Goal: Book appointment/travel/reservation

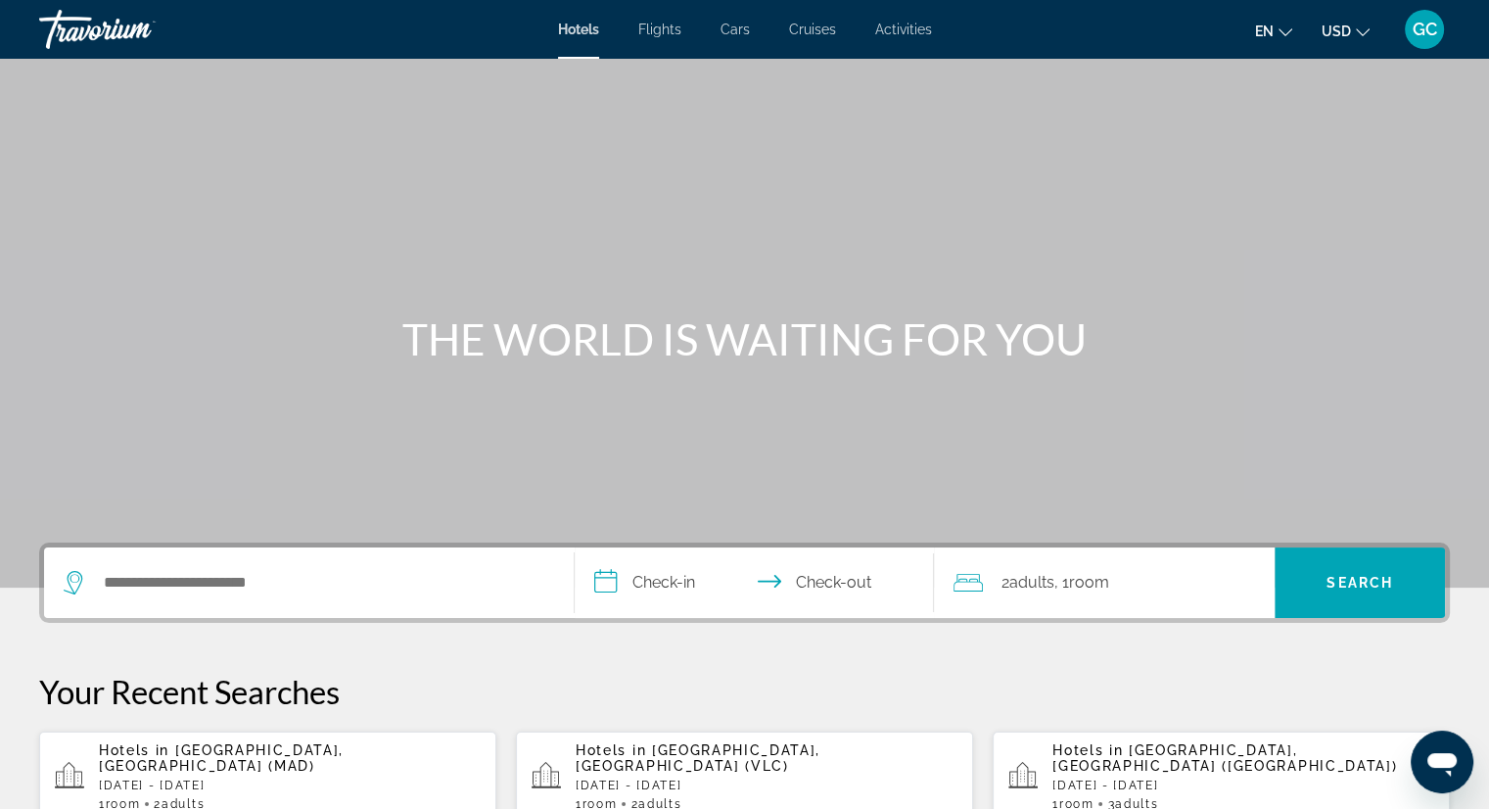
click at [914, 22] on span "Activities" at bounding box center [903, 30] width 57 height 16
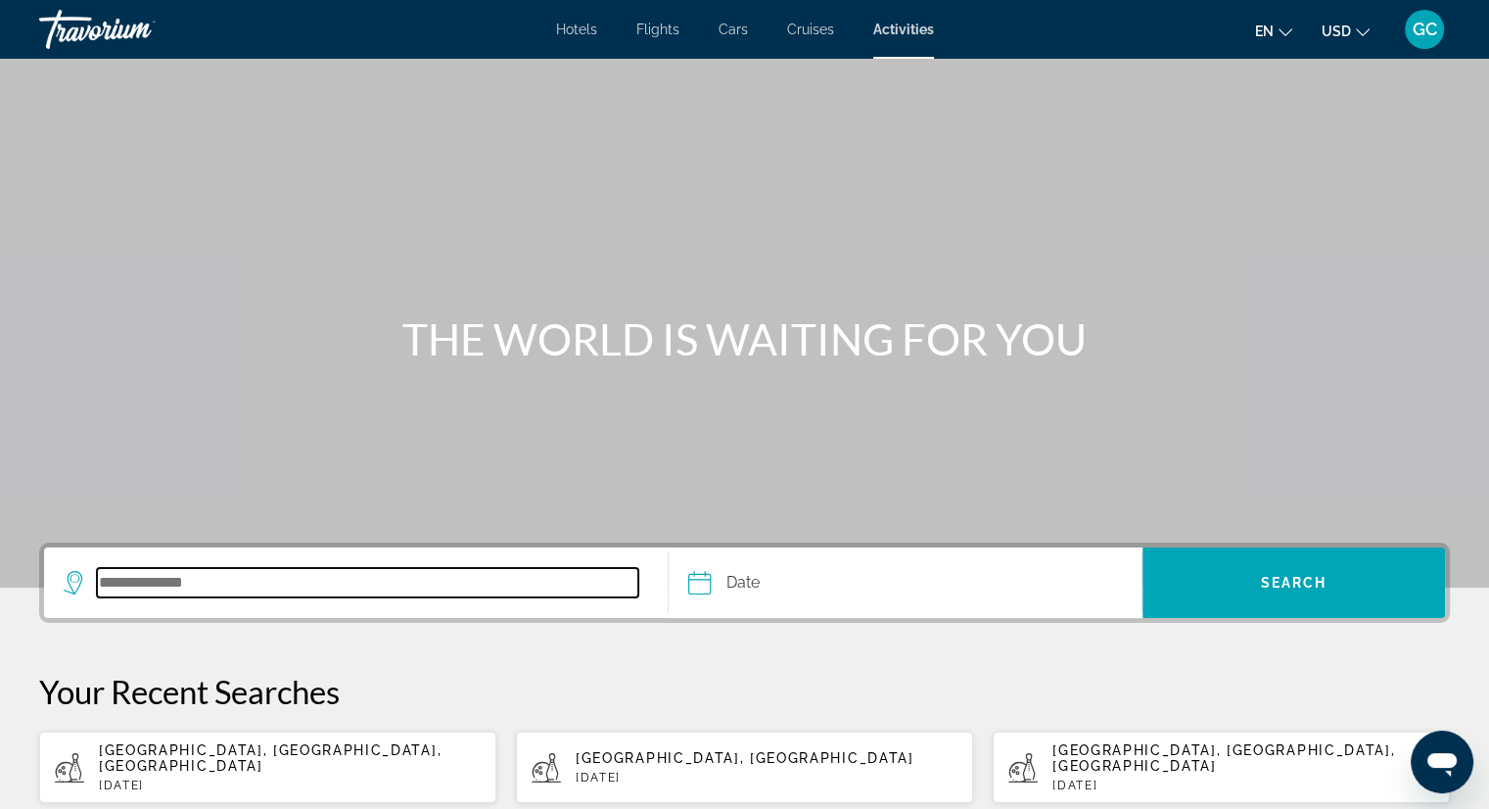
click at [219, 585] on input "Search destination" at bounding box center [367, 582] width 541 height 29
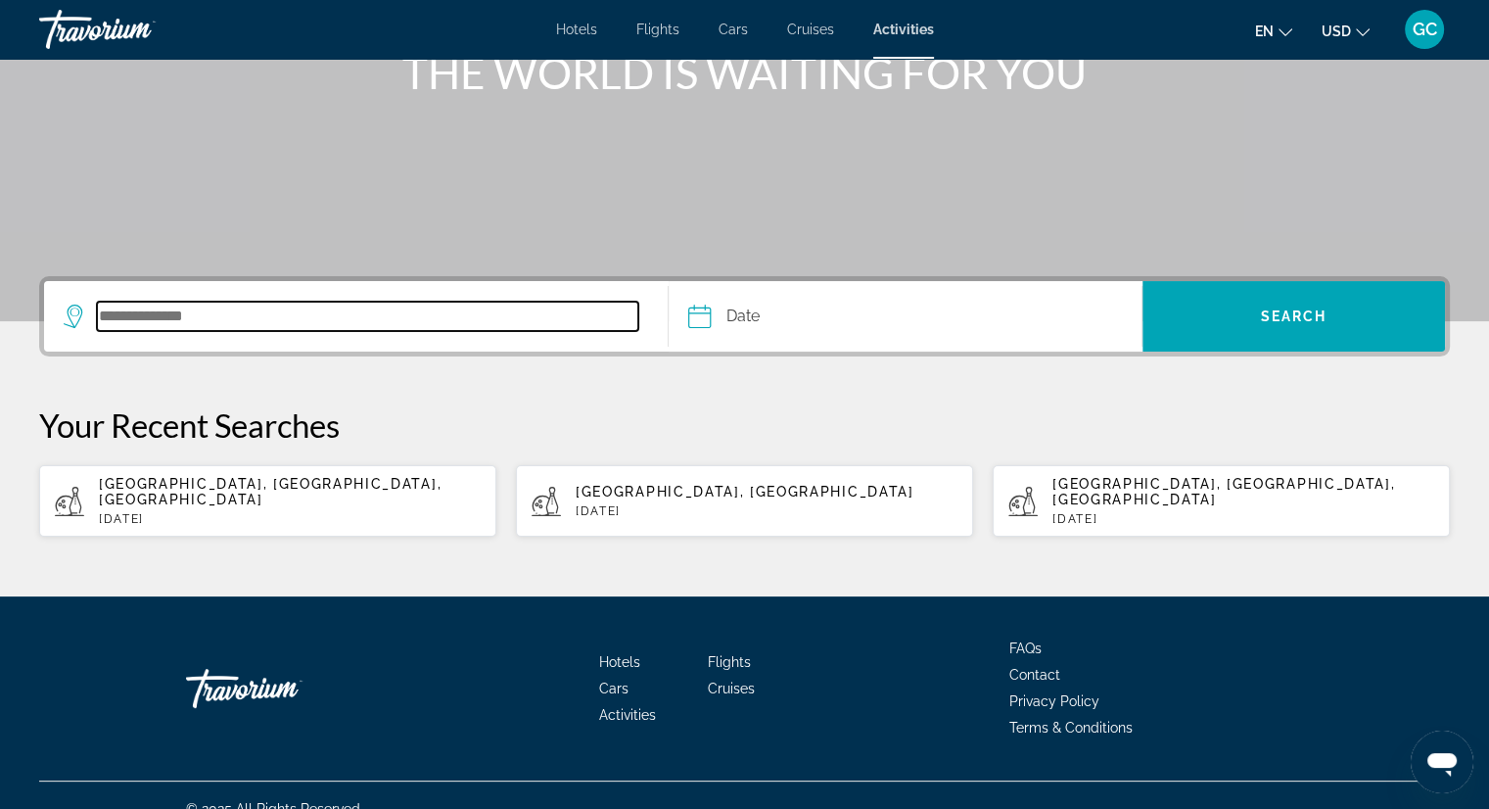
scroll to position [277, 0]
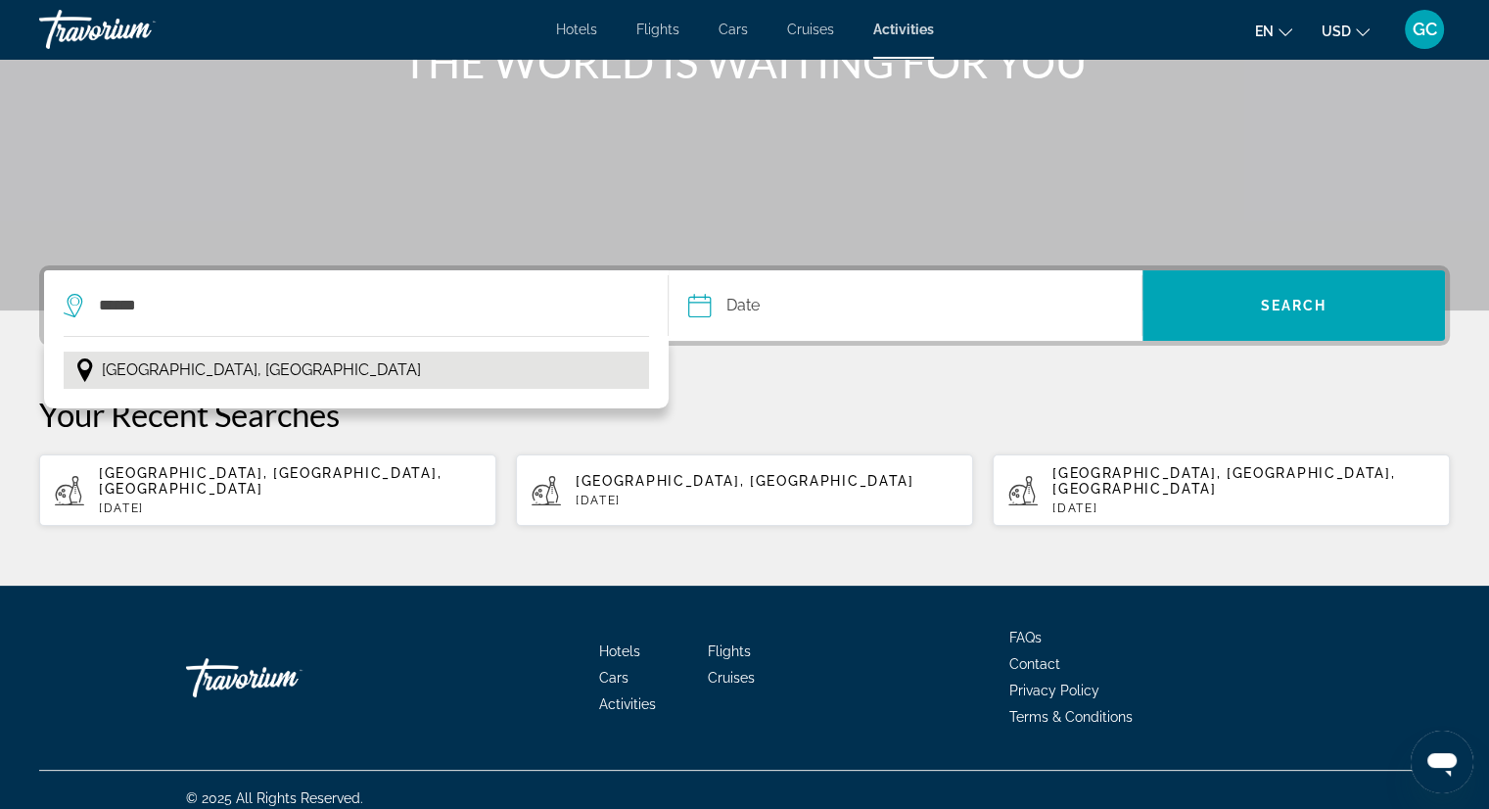
click at [150, 373] on span "[GEOGRAPHIC_DATA], [GEOGRAPHIC_DATA]" at bounding box center [261, 369] width 319 height 27
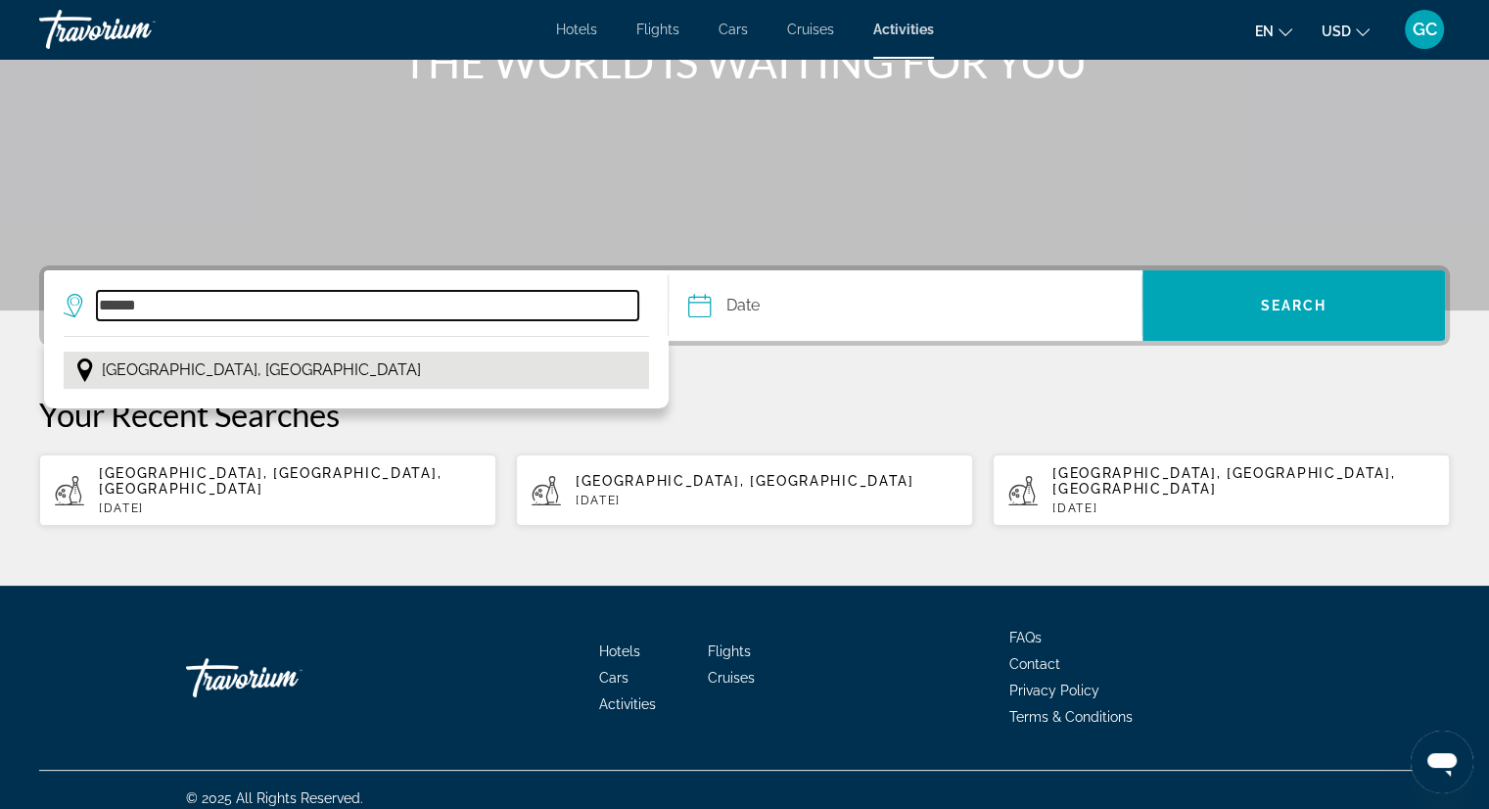
type input "**********"
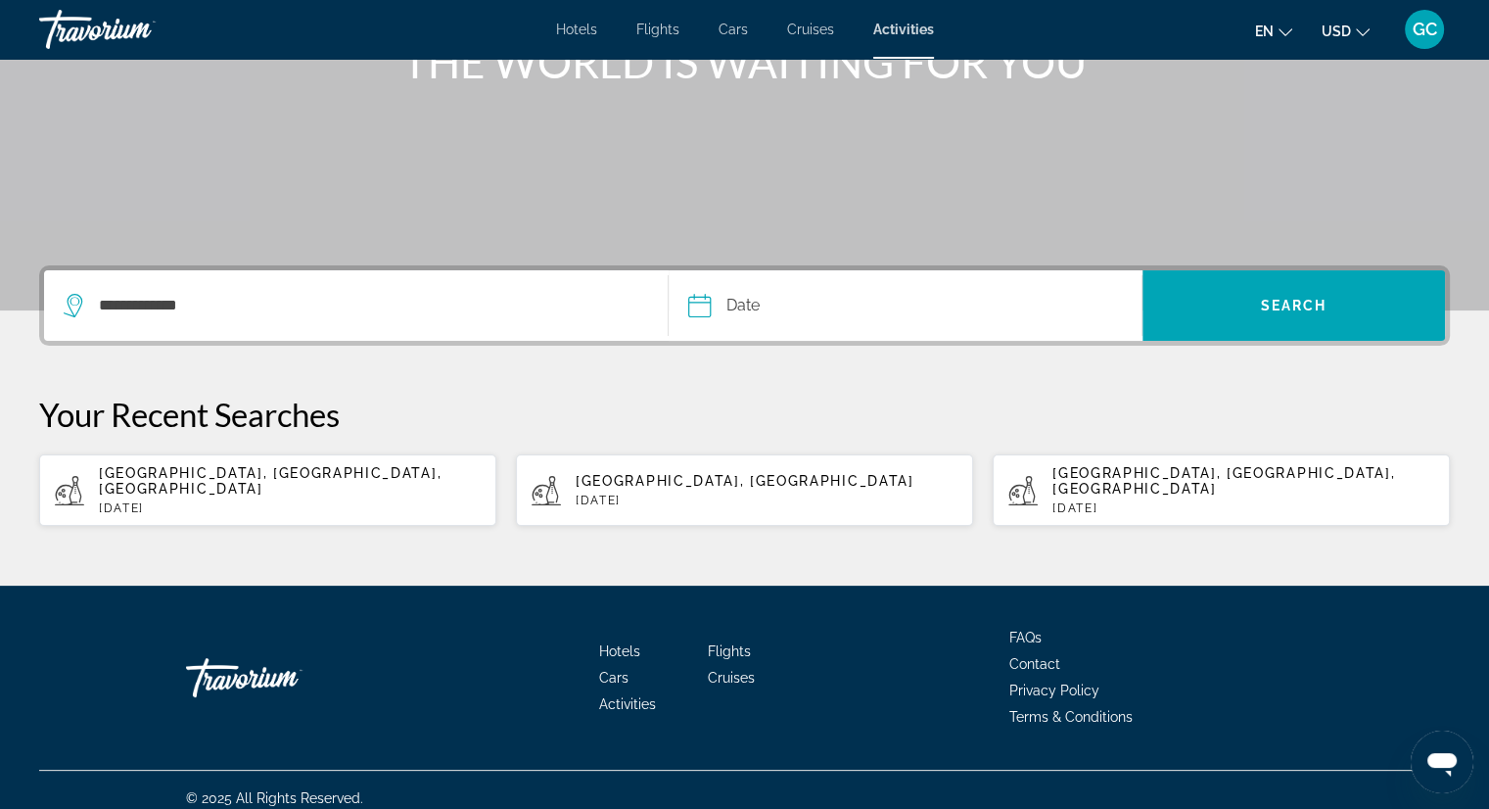
click at [763, 301] on input "Date" at bounding box center [800, 308] width 234 height 76
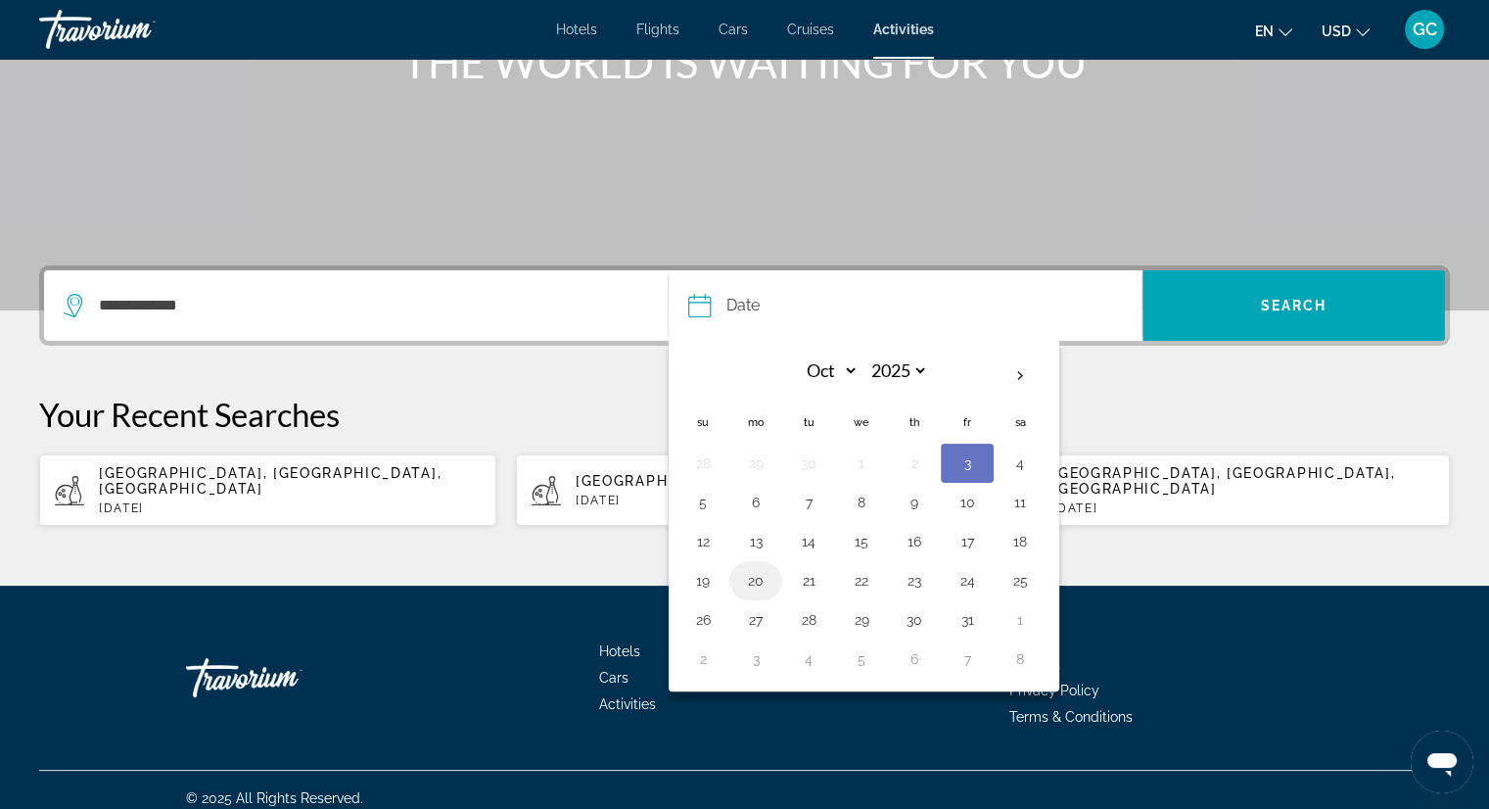
click at [765, 579] on button "20" at bounding box center [755, 580] width 31 height 27
type input "**********"
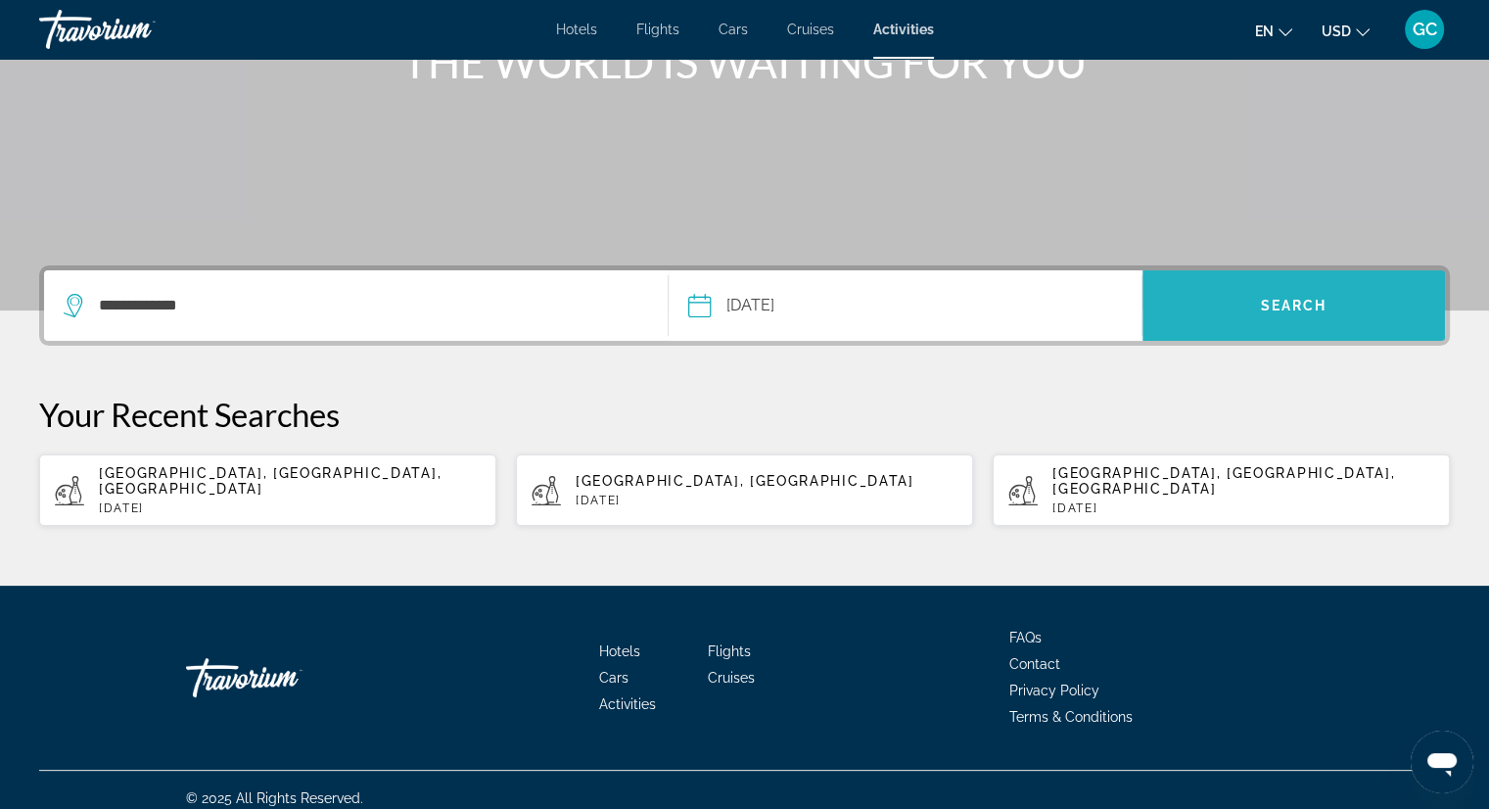
click at [1306, 299] on span "Search" at bounding box center [1294, 306] width 67 height 16
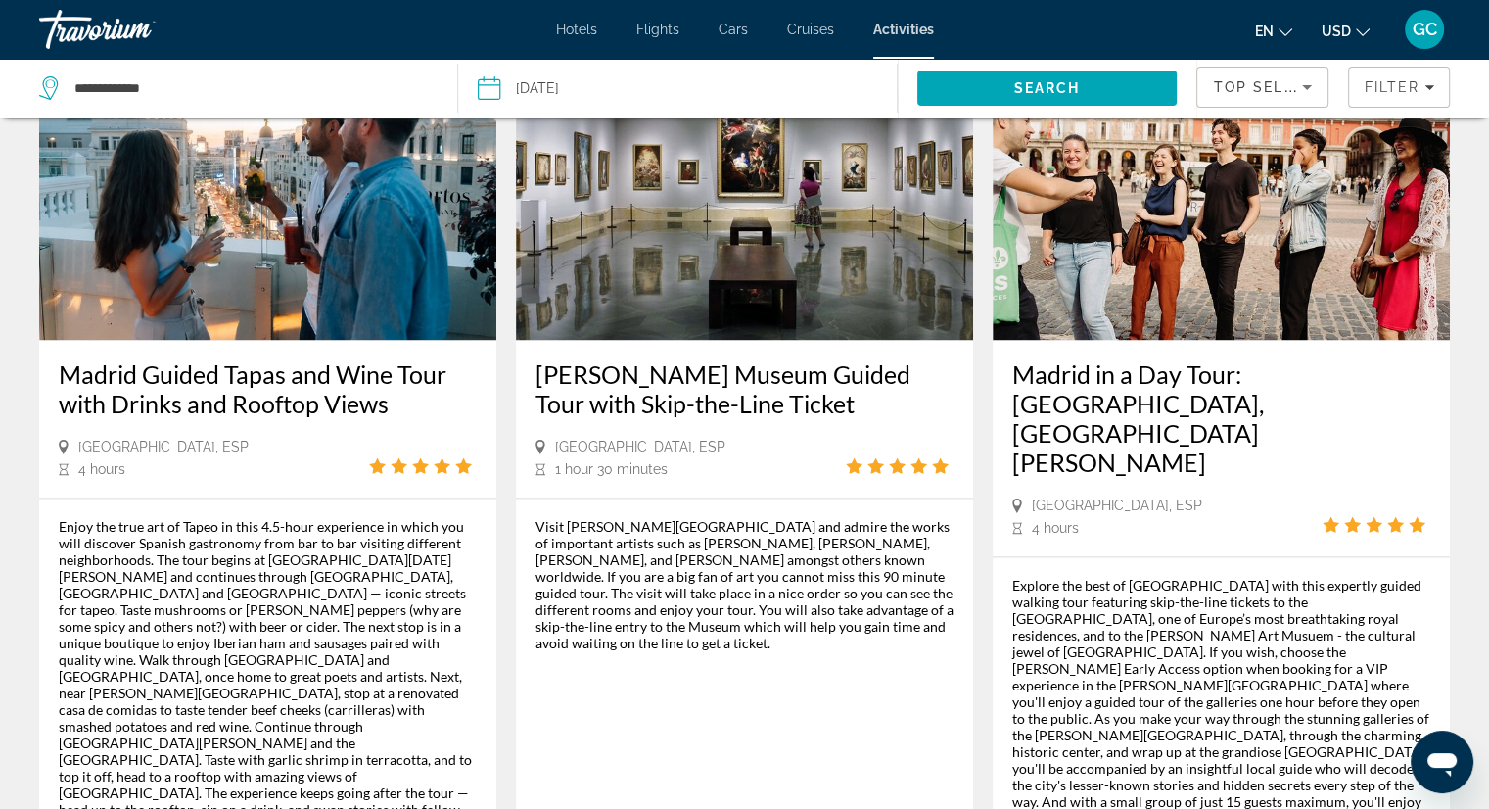
scroll to position [3056, 0]
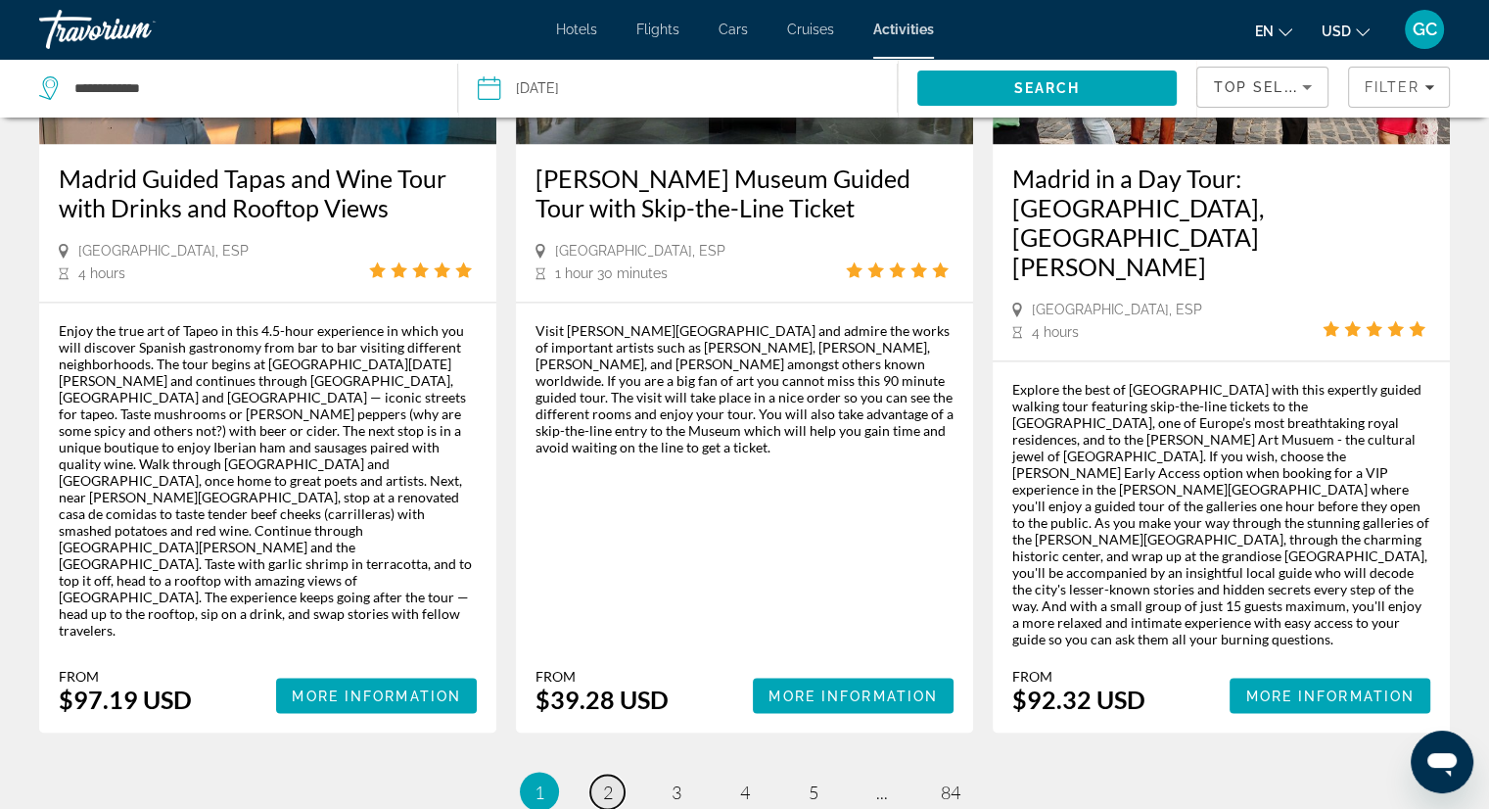
click at [611, 780] on span "2" at bounding box center [608, 791] width 10 height 22
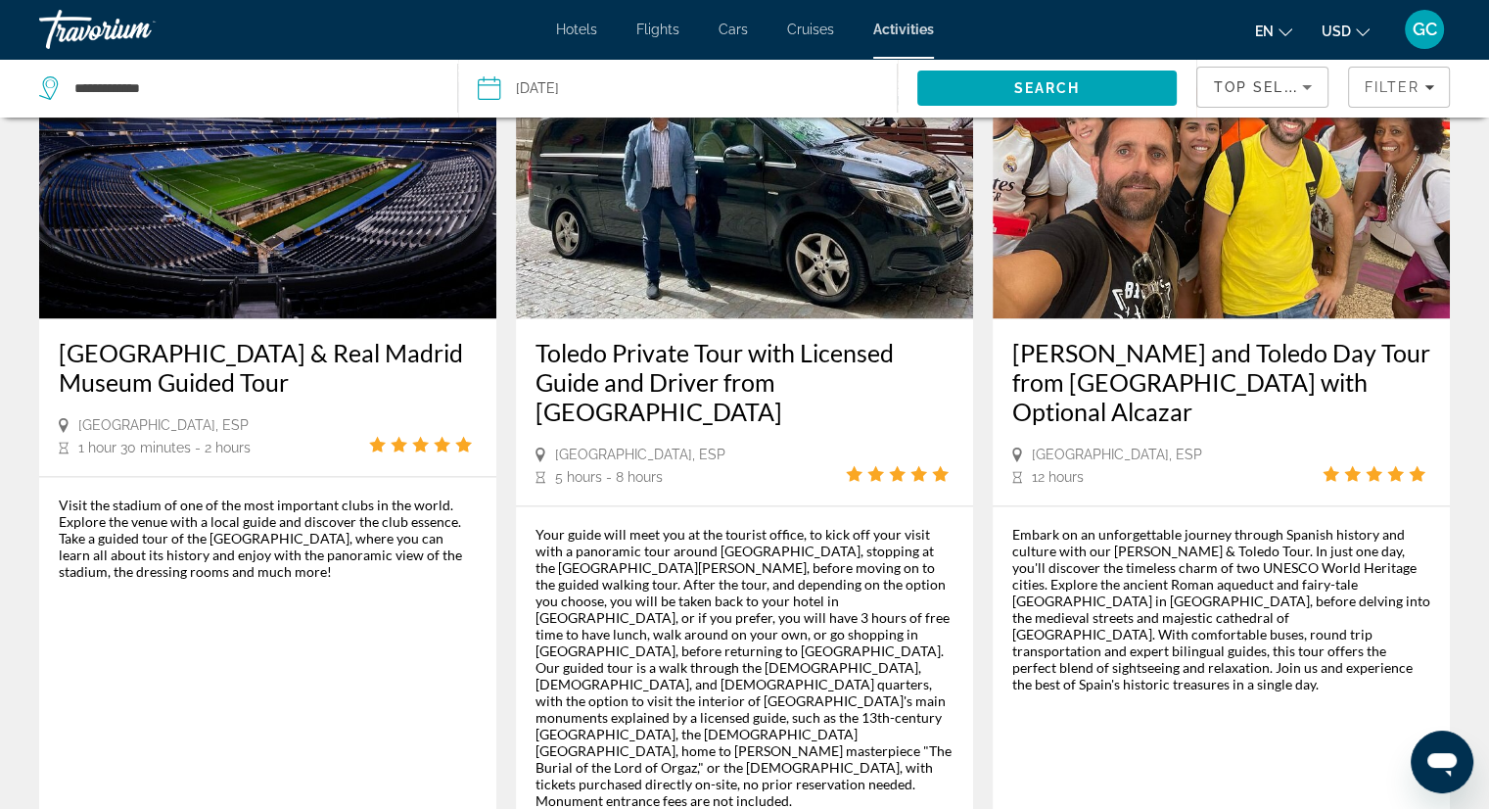
scroll to position [2890, 0]
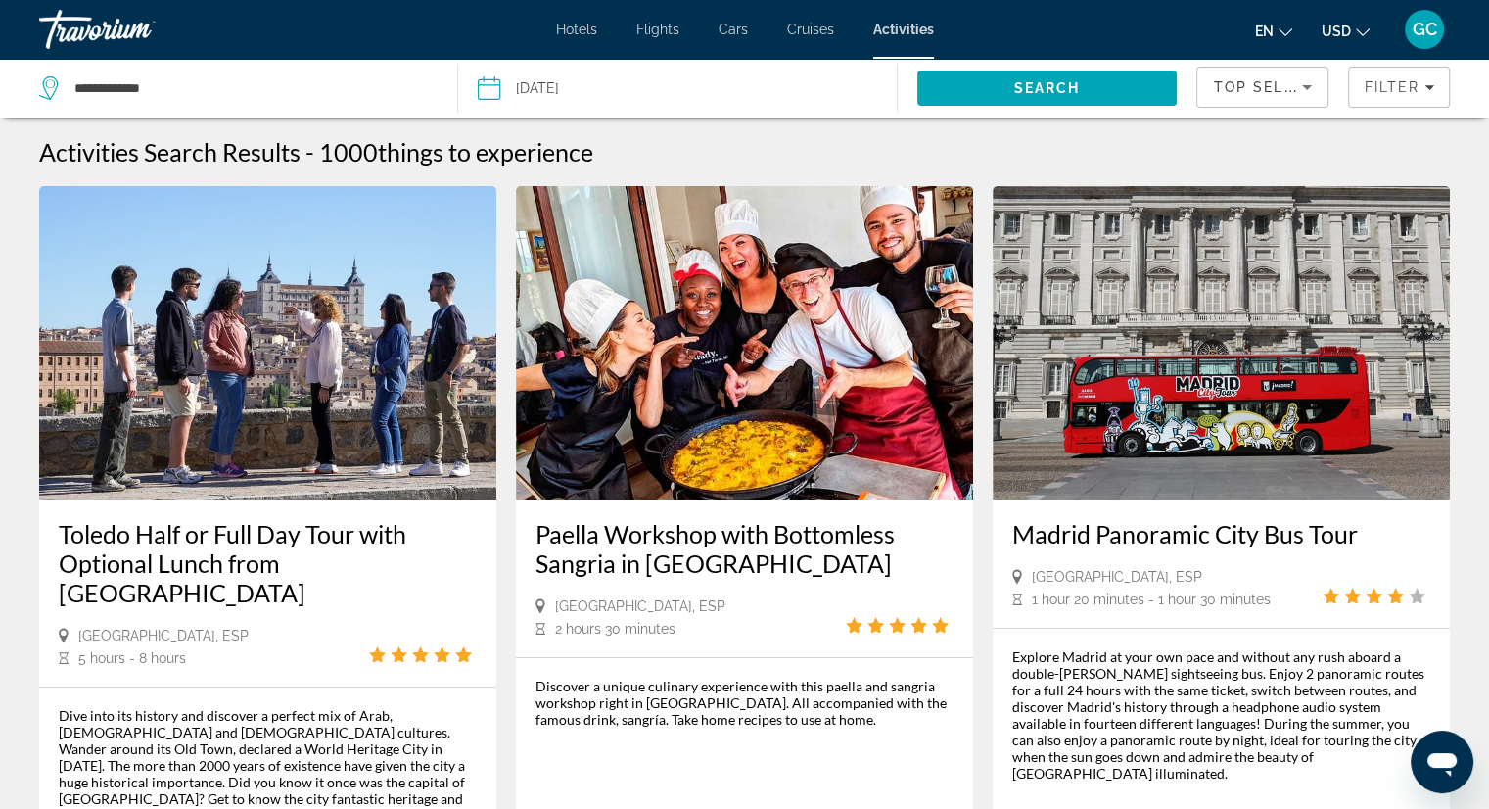
click at [1192, 389] on img "Main content" at bounding box center [1221, 342] width 457 height 313
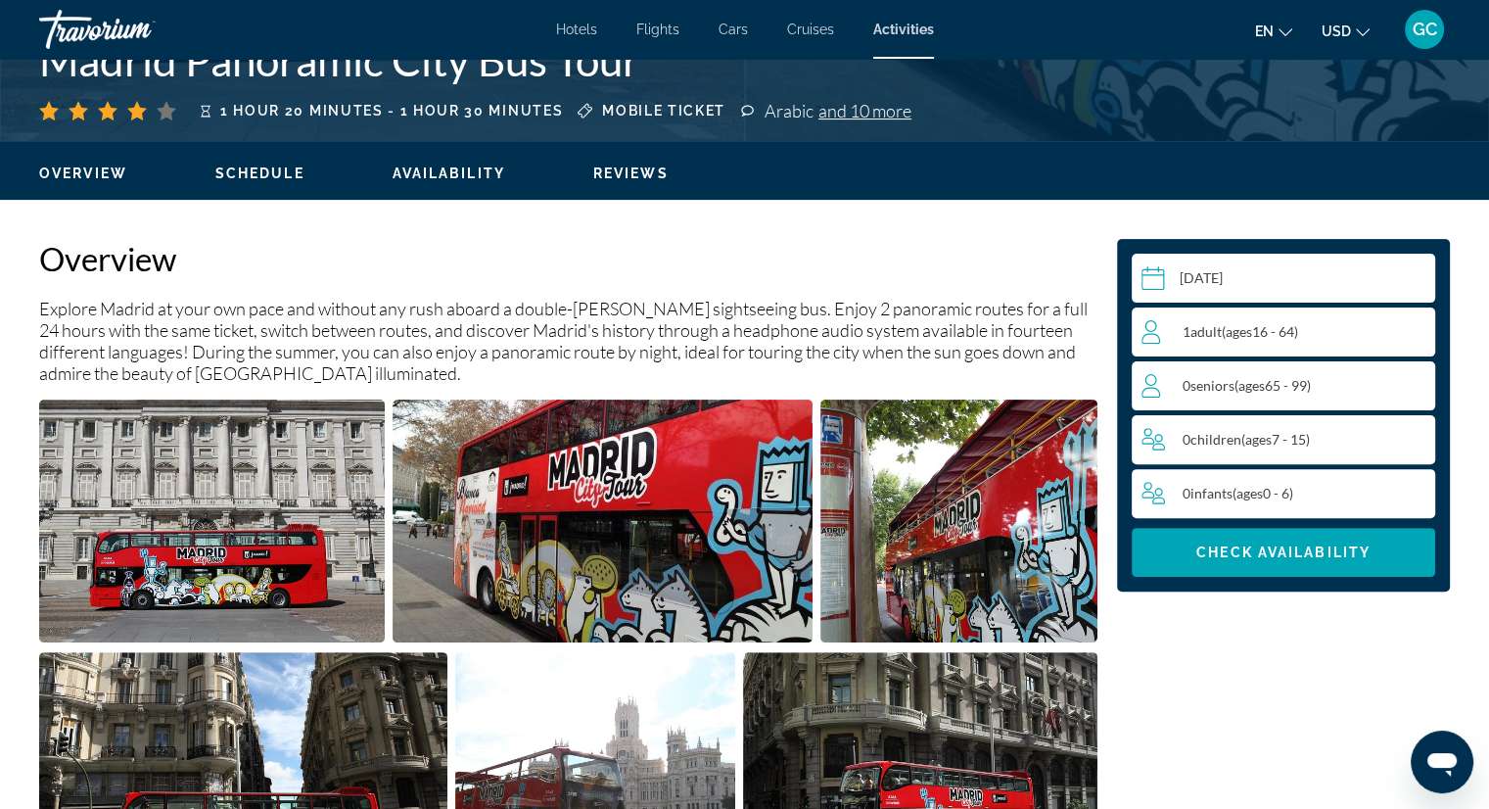
scroll to position [489, 0]
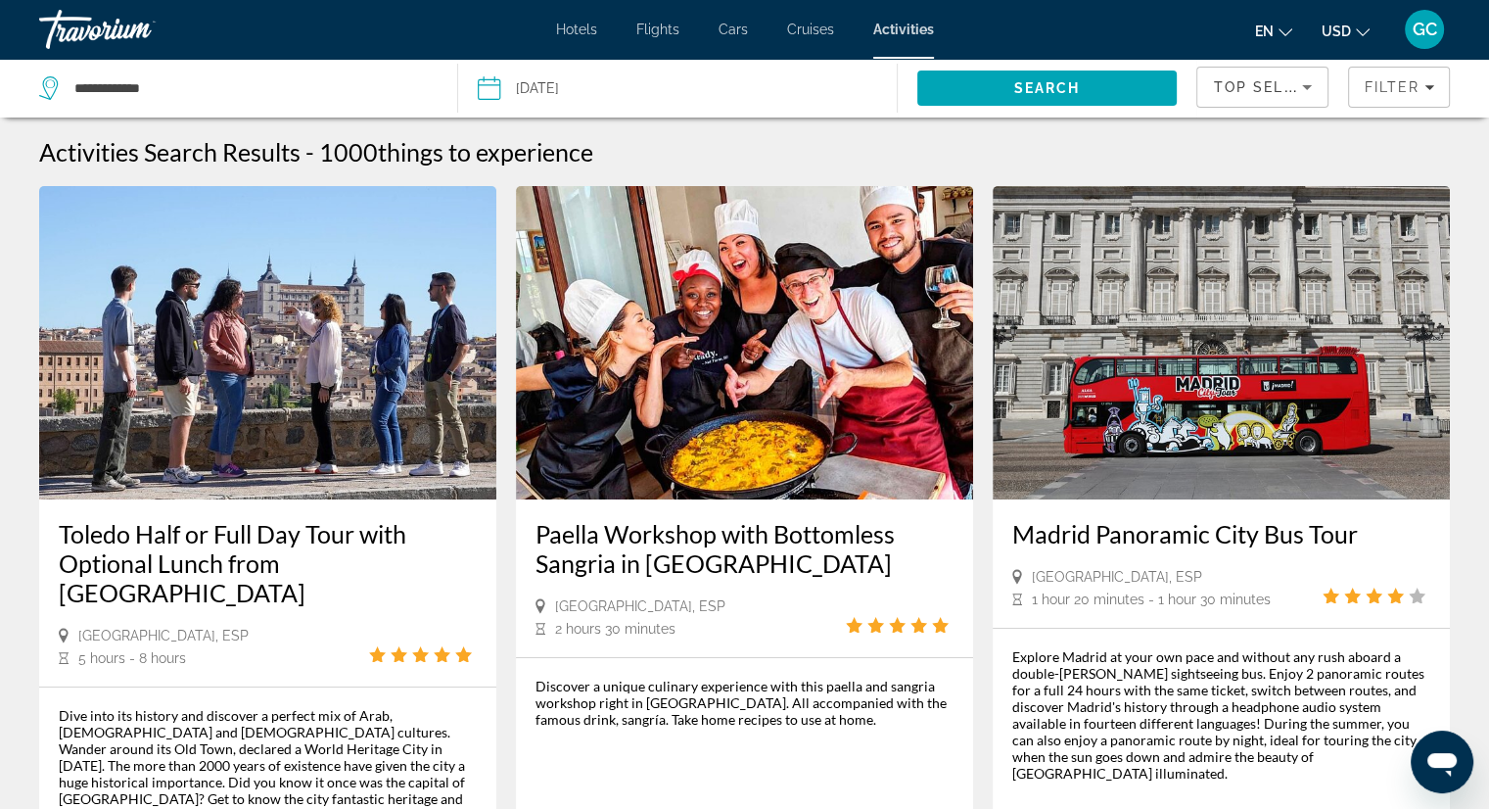
click at [1212, 408] on img "Main content" at bounding box center [1221, 342] width 457 height 313
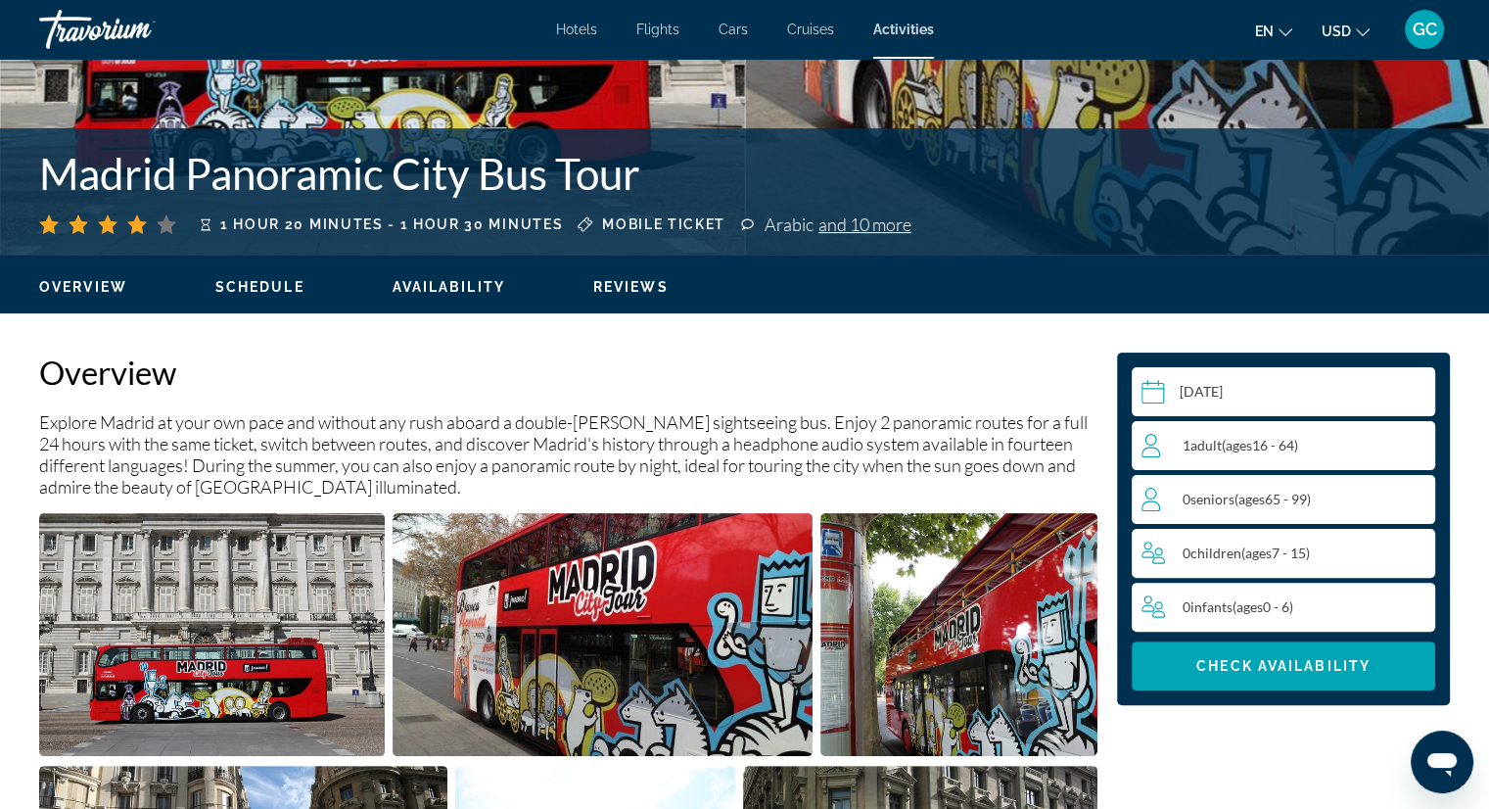
scroll to position [489, 0]
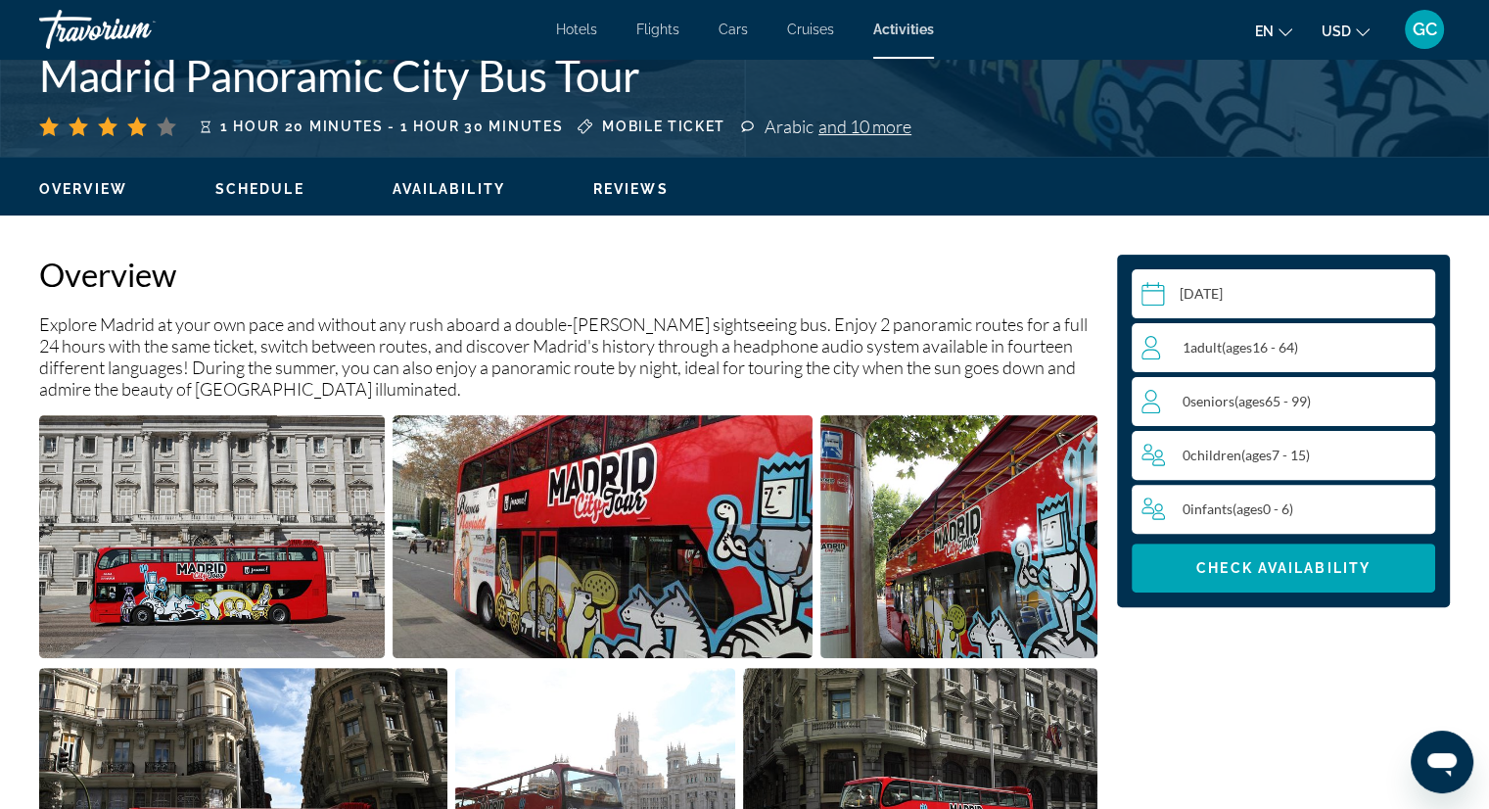
click at [1267, 355] on div "1 Adult Adults ( ages [DEMOGRAPHIC_DATA])" at bounding box center [1287, 347] width 293 height 23
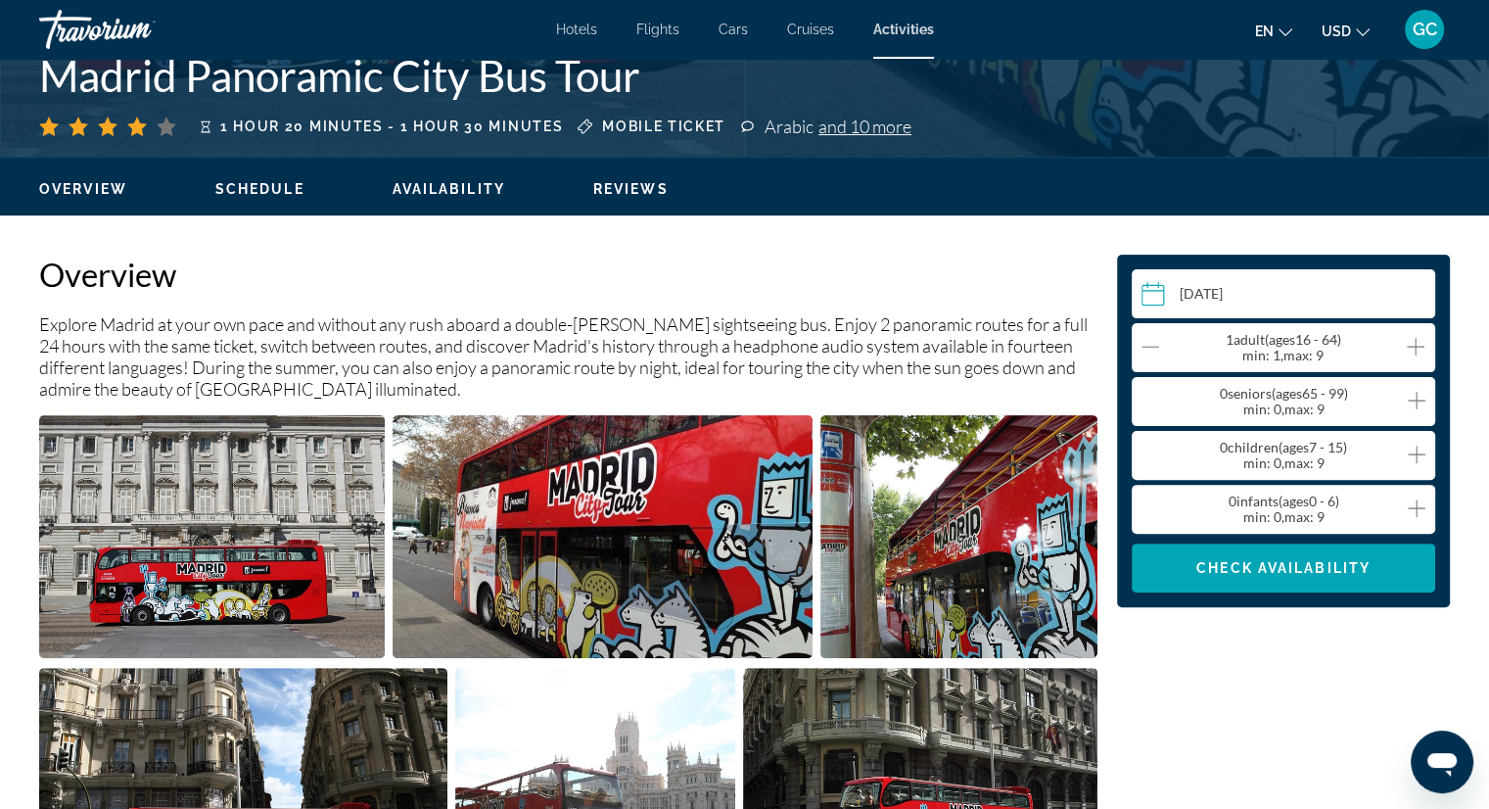
click at [1420, 346] on icon "Increment adults" at bounding box center [1416, 347] width 18 height 18
click at [1153, 350] on icon "Decrement adults" at bounding box center [1150, 346] width 18 height 23
click at [1413, 400] on icon "Increment seniors" at bounding box center [1417, 400] width 18 height 23
click at [1300, 565] on span "Check Availability" at bounding box center [1283, 568] width 174 height 16
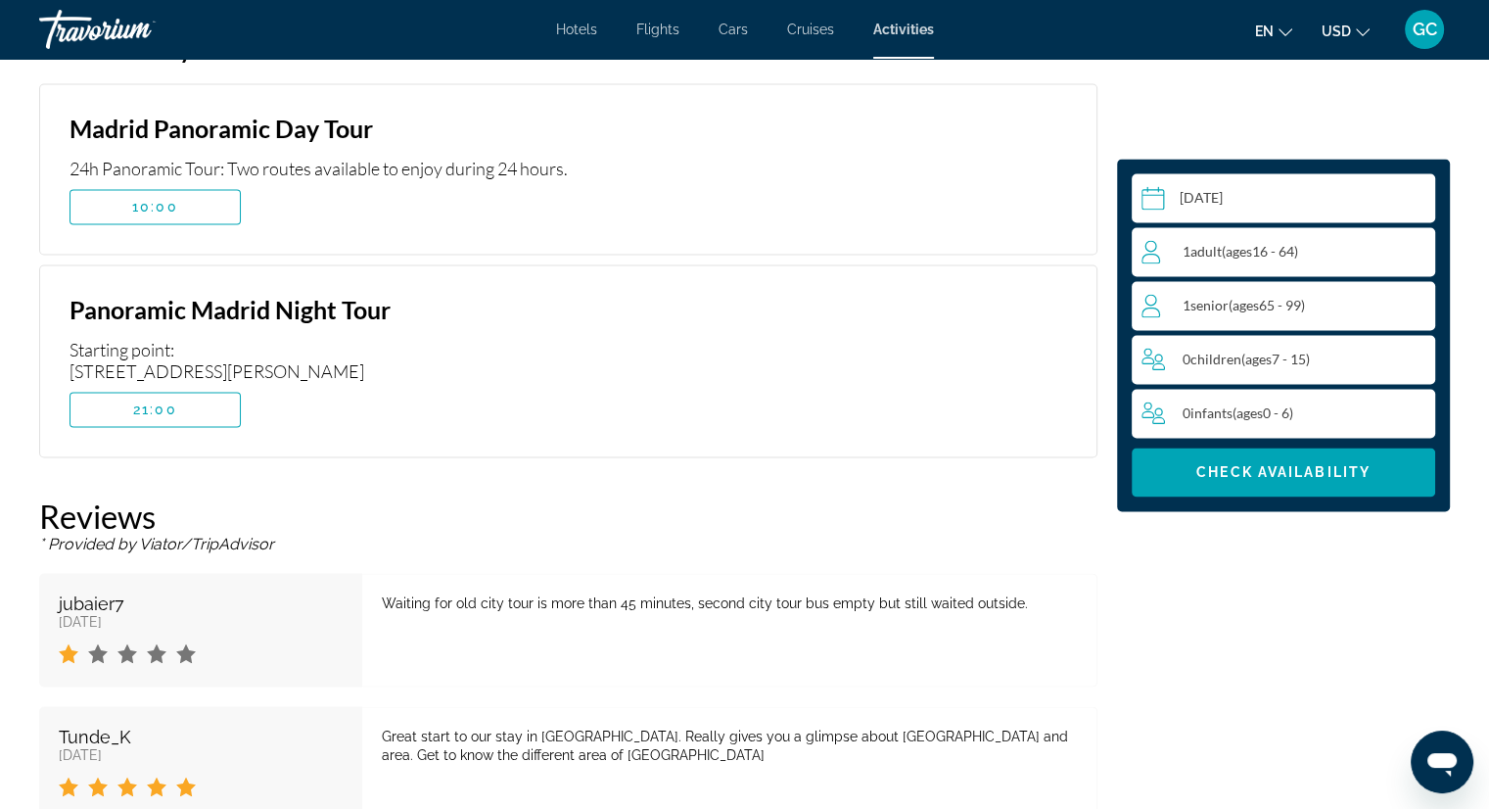
scroll to position [2985, 0]
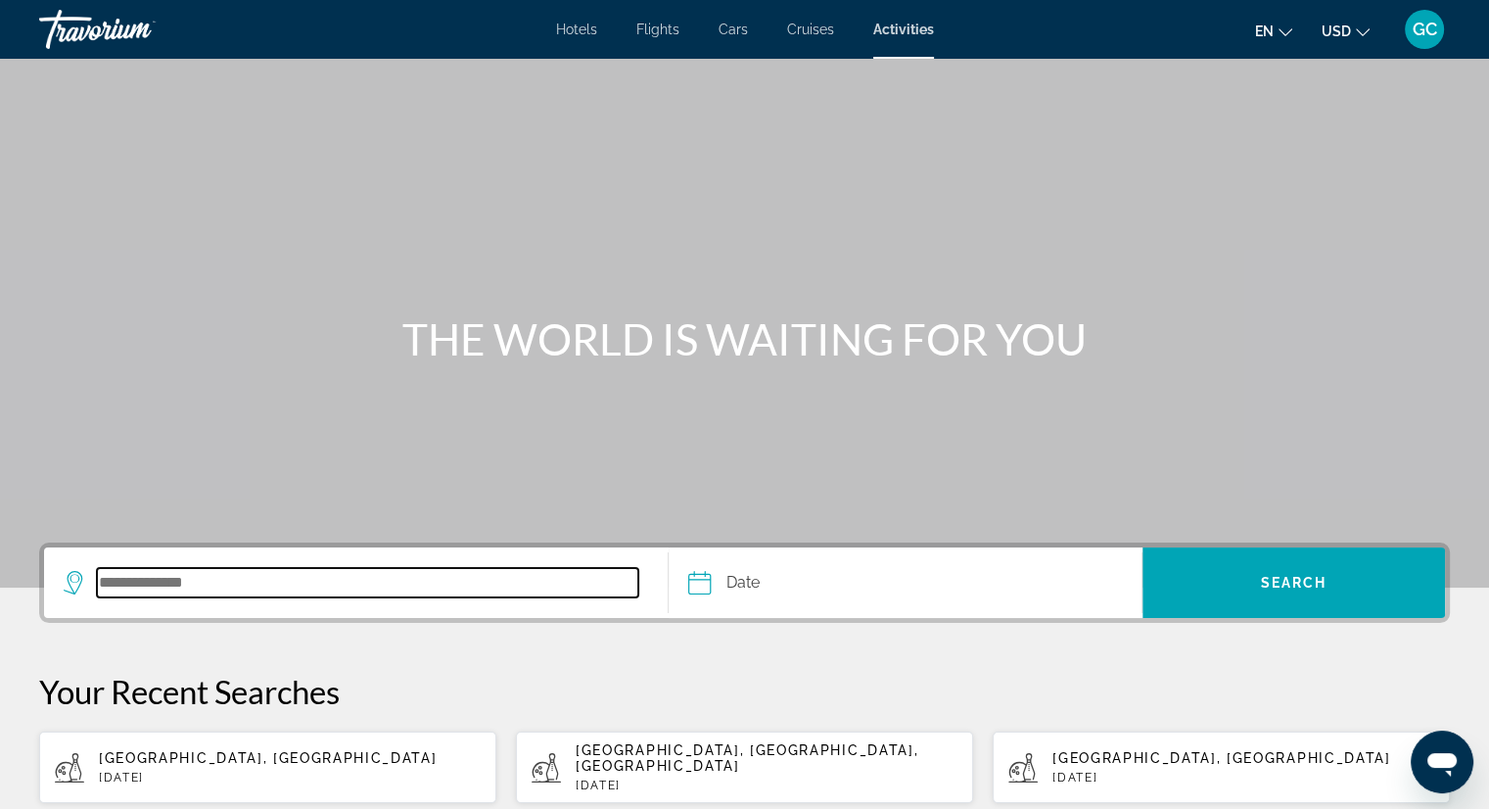
click at [197, 573] on input "Search destination" at bounding box center [367, 582] width 541 height 29
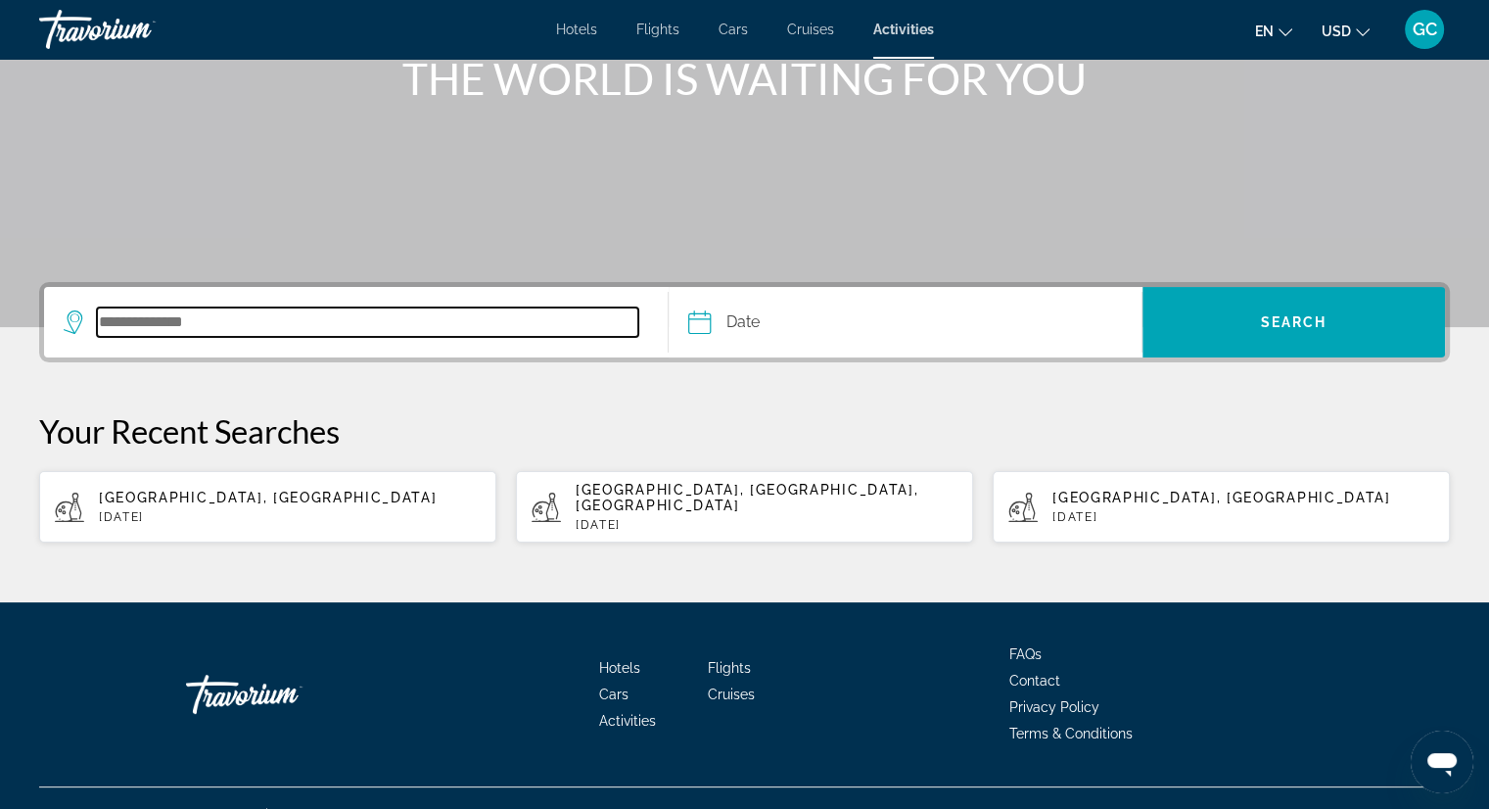
scroll to position [277, 0]
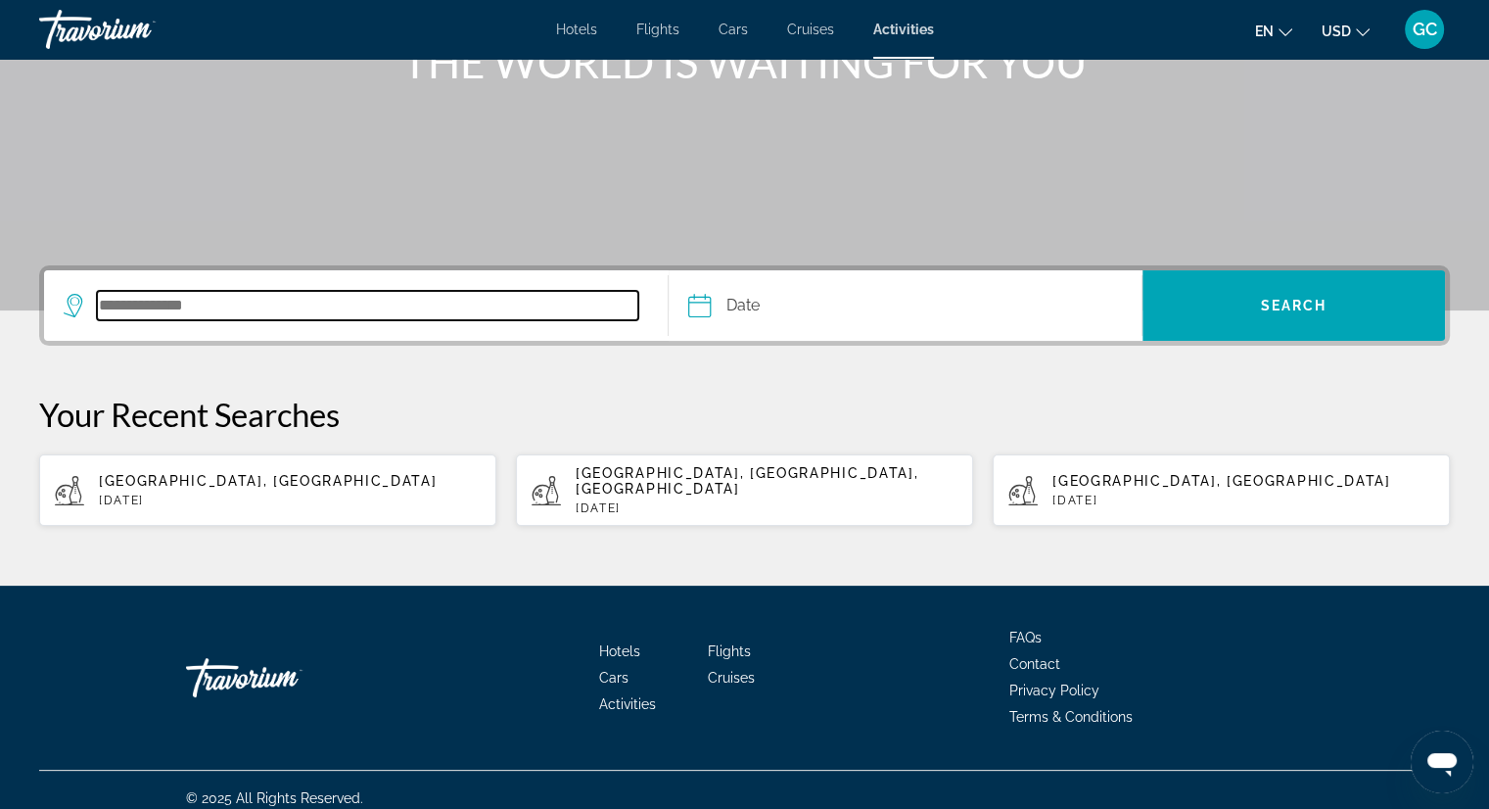
click at [153, 304] on input "Search destination" at bounding box center [367, 305] width 541 height 29
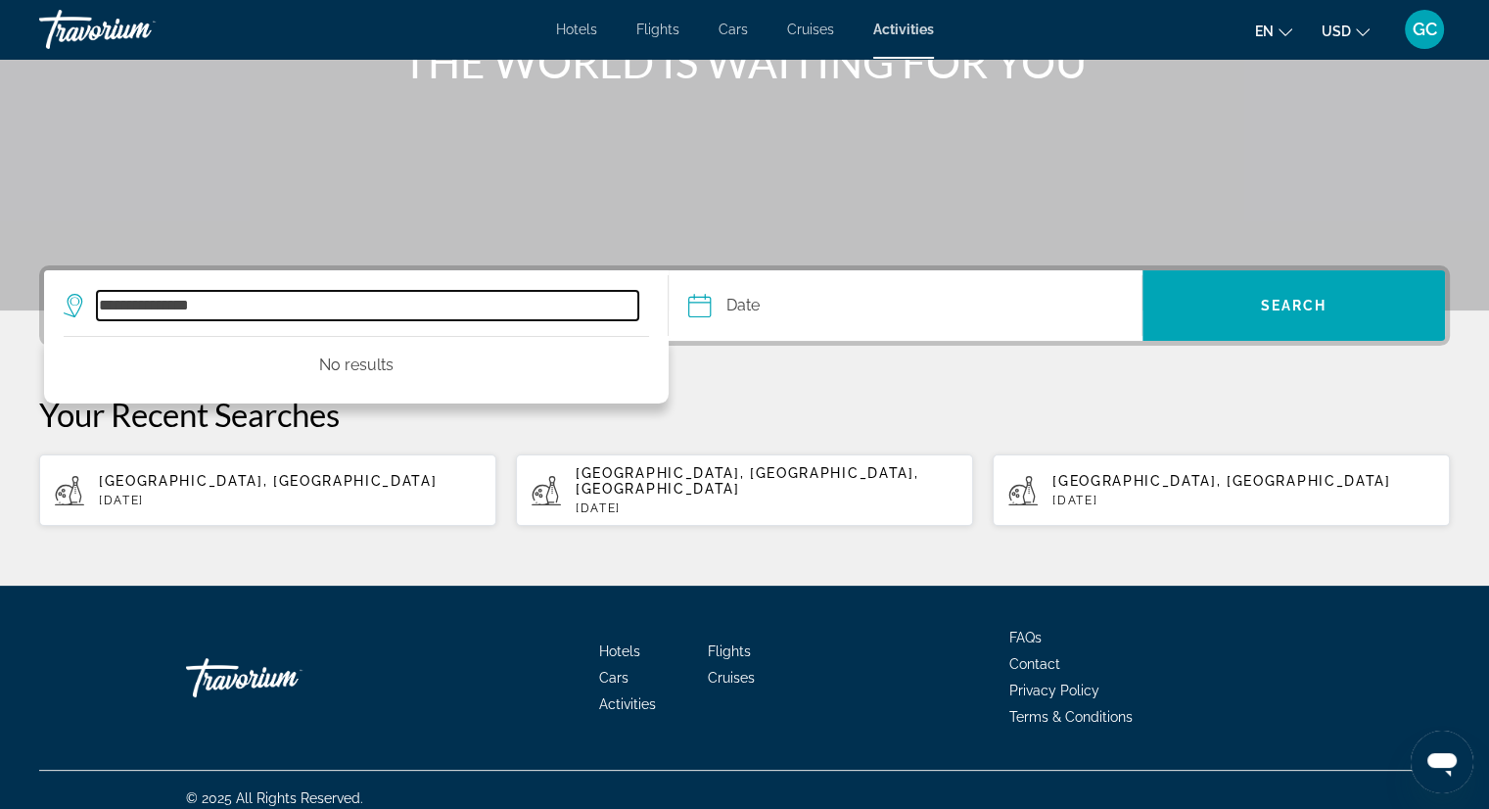
click at [147, 302] on input "**********" at bounding box center [367, 305] width 541 height 29
type input "**********"
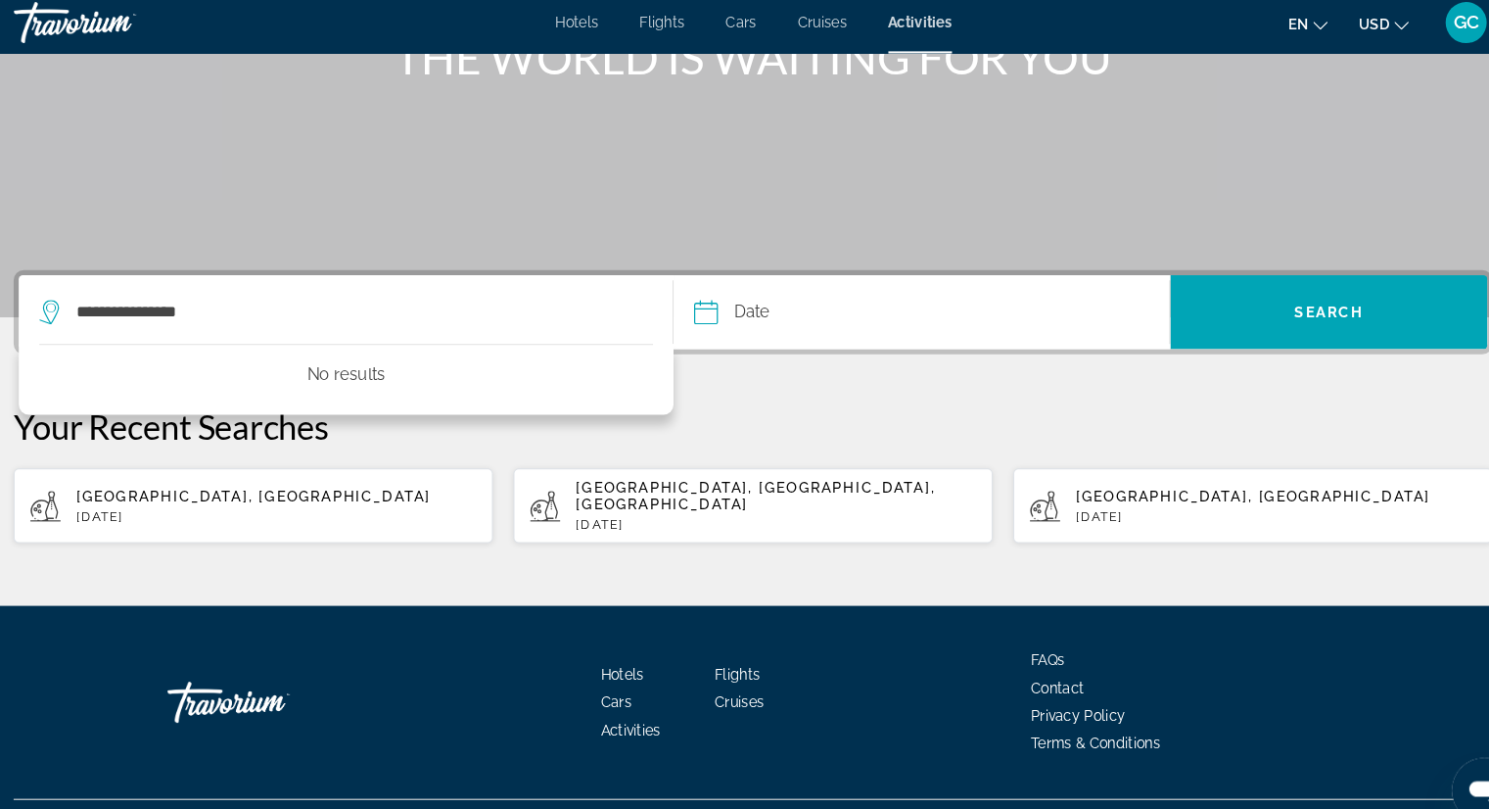
click at [232, 149] on div "Main content" at bounding box center [744, 16] width 1489 height 587
click at [98, 27] on div "Travorium" at bounding box center [137, 29] width 196 height 51
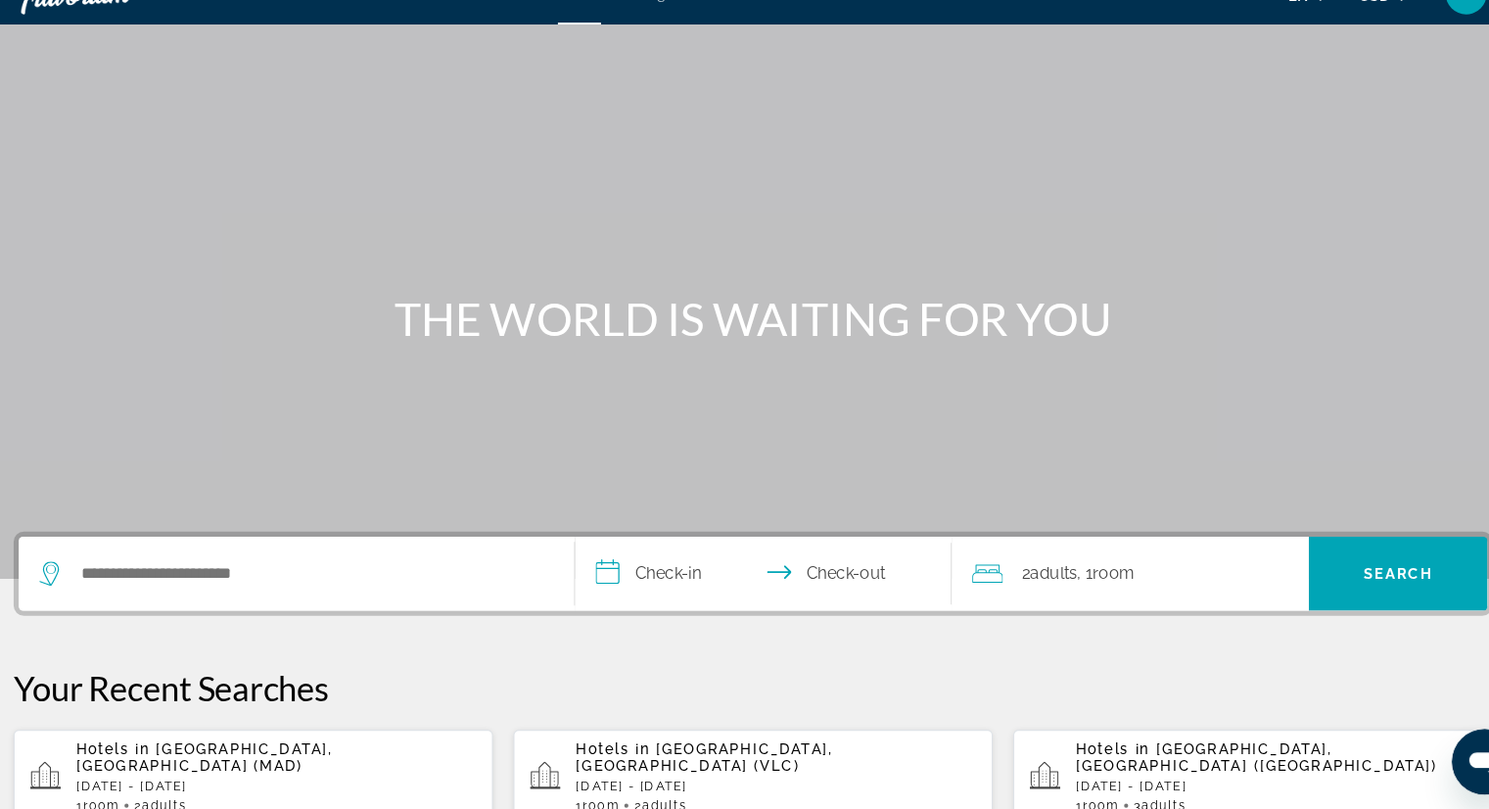
scroll to position [278, 0]
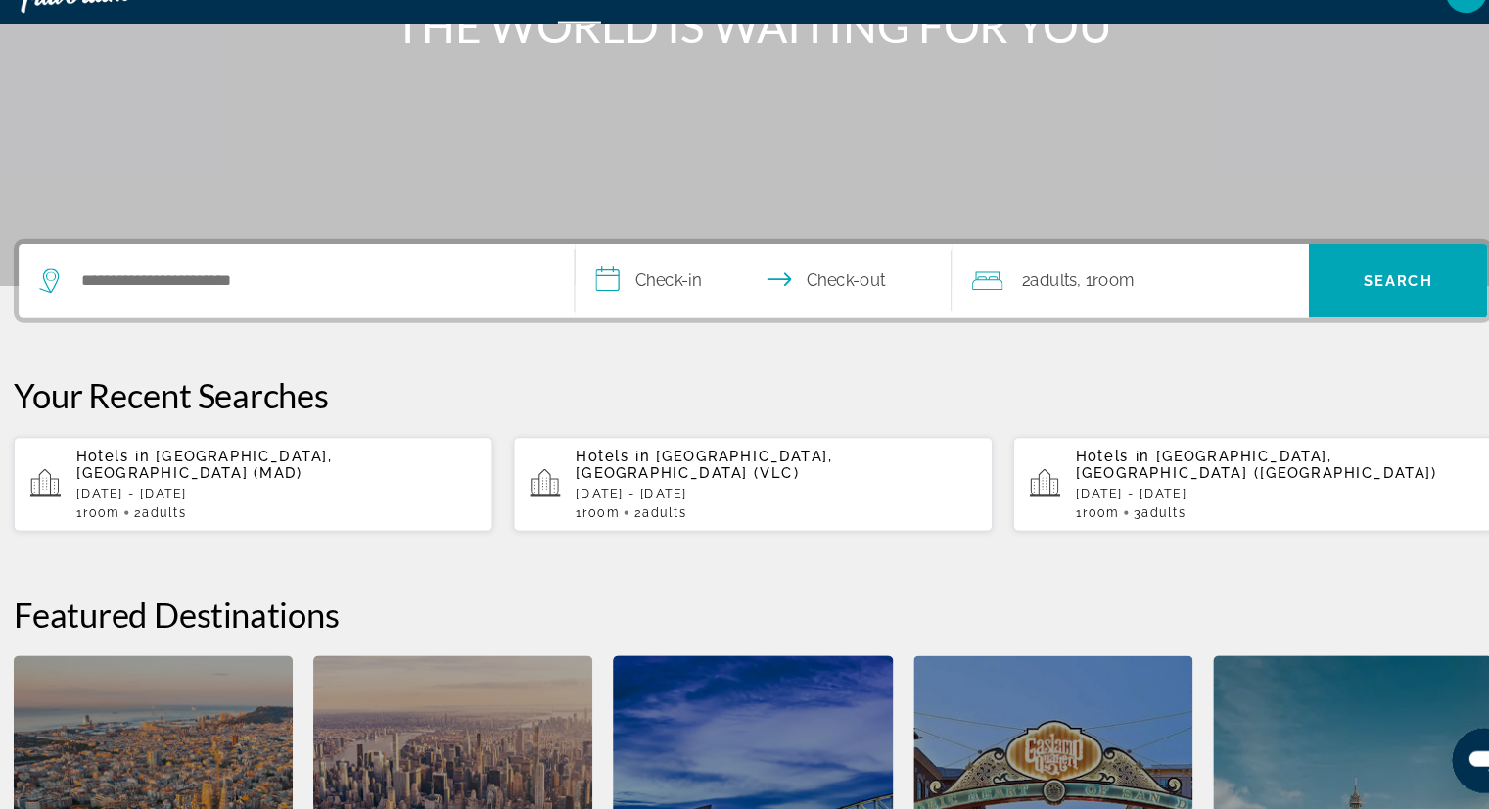
drag, startPoint x: 1459, startPoint y: 571, endPoint x: 1199, endPoint y: 673, distance: 279.0
drag, startPoint x: 1199, startPoint y: 673, endPoint x: 1052, endPoint y: 686, distance: 147.4
drag, startPoint x: 1052, startPoint y: 686, endPoint x: 771, endPoint y: 601, distance: 293.6
click at [771, 603] on h2 "Featured Destinations" at bounding box center [744, 622] width 1411 height 39
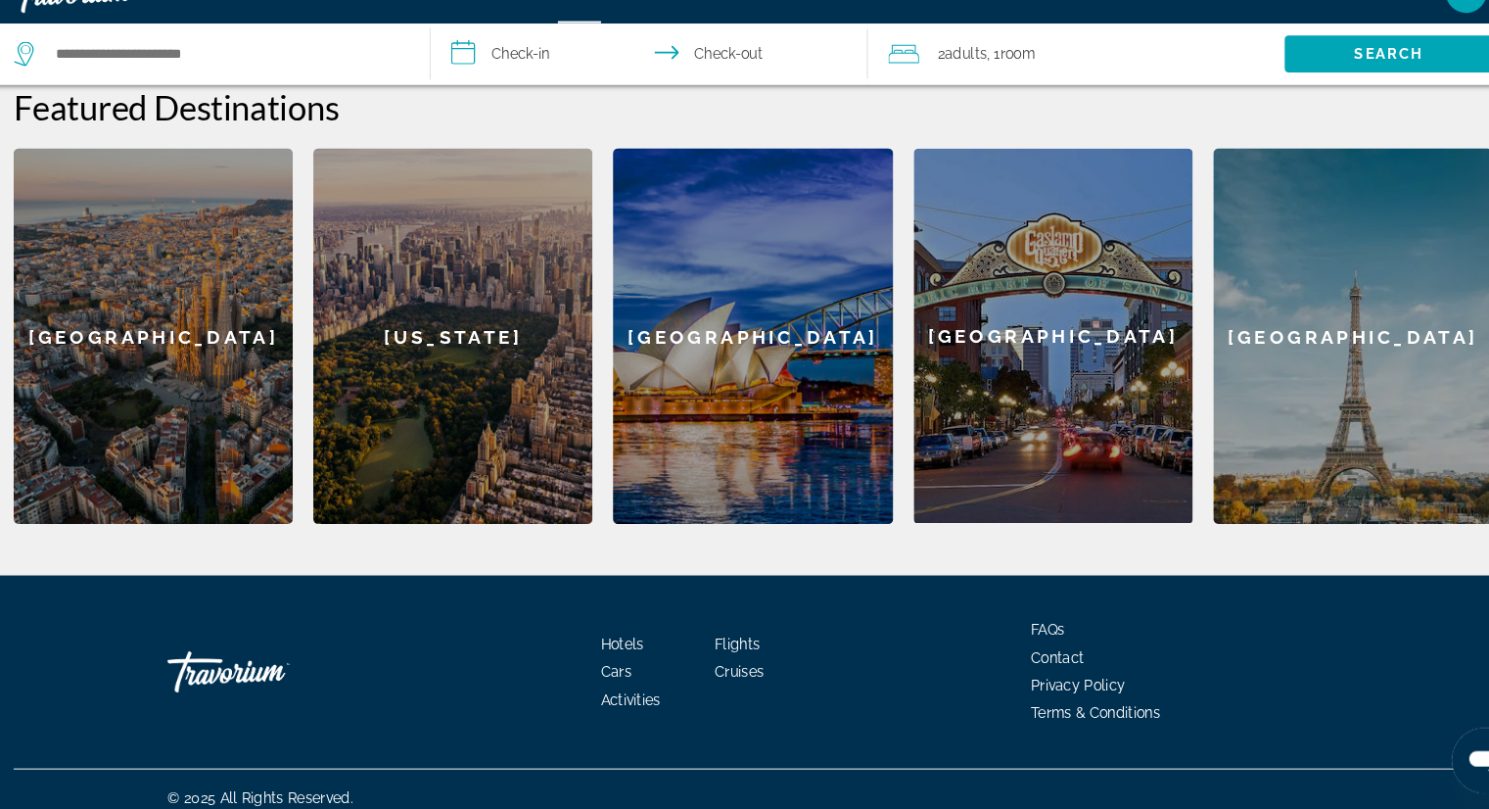
click at [771, 601] on div "Hotels Flights Cars Cruises Activities FAQs Contact Privacy Policy Terms & Cond…" at bounding box center [744, 677] width 1411 height 184
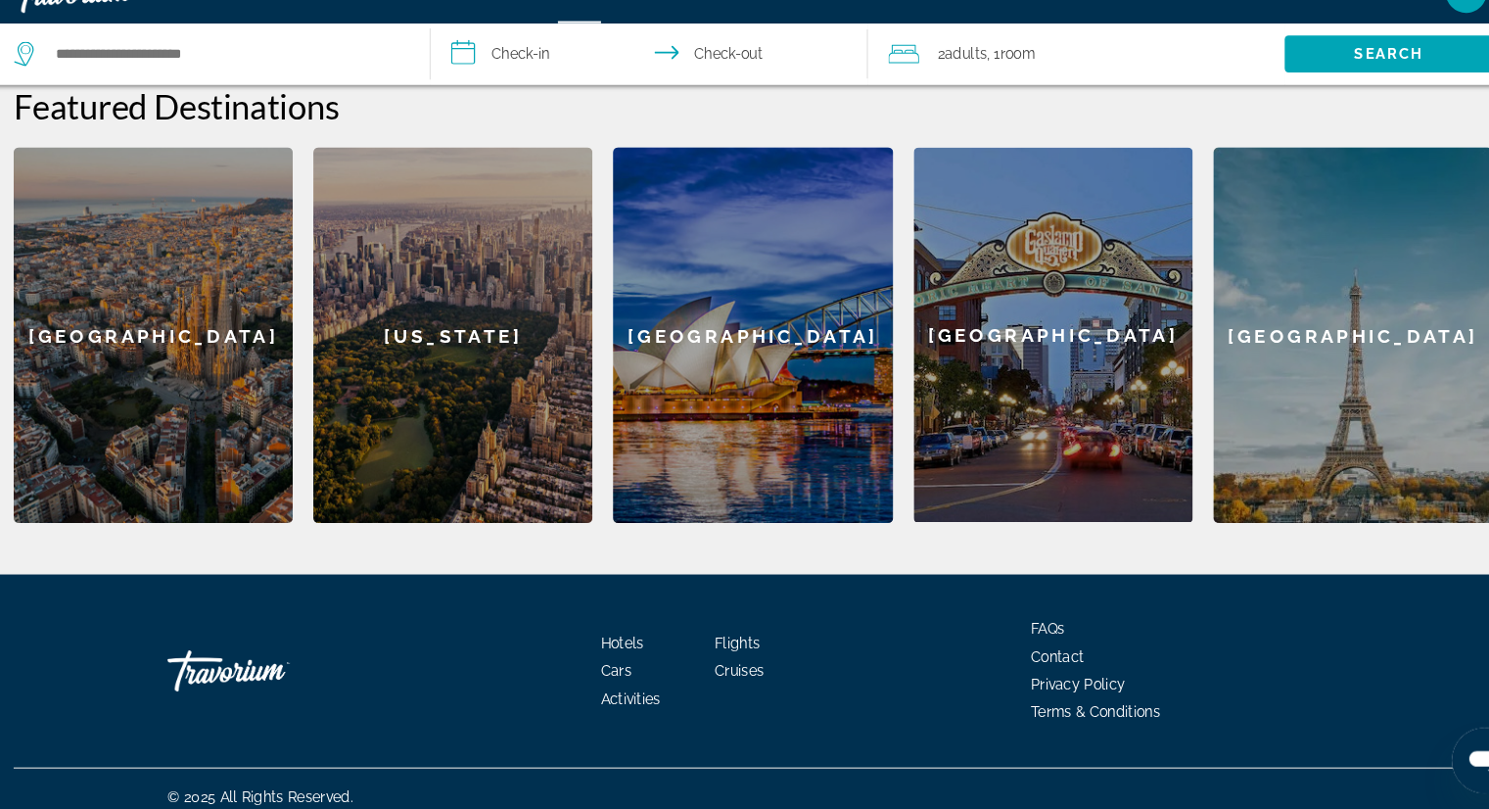
click at [771, 601] on div "Hotels Flights Cars Cruises Activities FAQs Contact Privacy Policy Terms & Cond…" at bounding box center [744, 676] width 1411 height 184
